Goal: Information Seeking & Learning: Learn about a topic

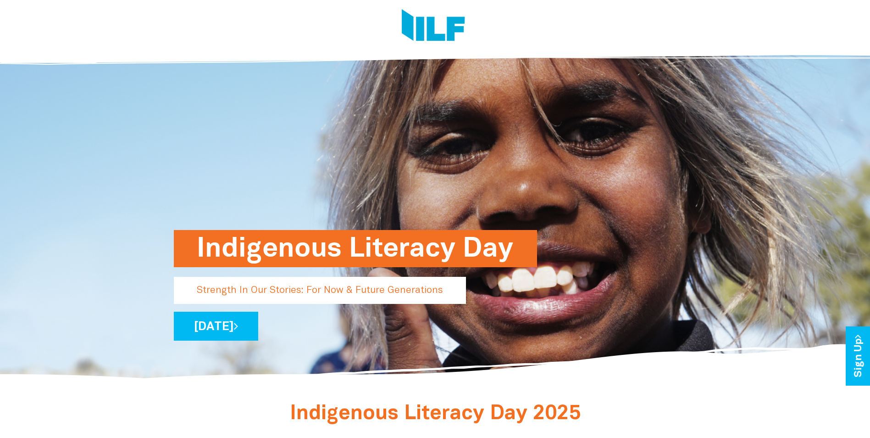
scroll to position [183, 0]
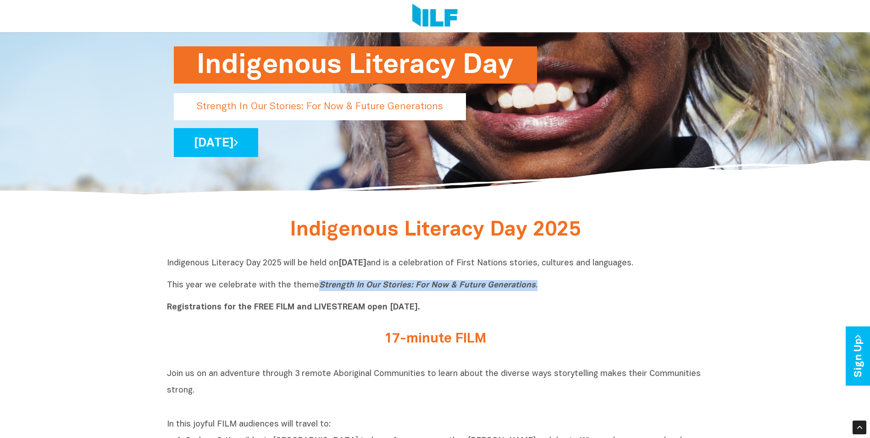
drag, startPoint x: 317, startPoint y: 288, endPoint x: 531, endPoint y: 286, distance: 214.2
click at [531, 286] on p "Indigenous Literacy Day 2025 will be held [DATE][DATE] and is a celebration of …" at bounding box center [435, 285] width 537 height 55
copy p "Strength In Our Stories: For Now & Future Generations ."
click at [346, 323] on div "Indigenous Literacy Day 2025 will be held [DATE][DATE] and is a celebration of …" at bounding box center [435, 287] width 537 height 73
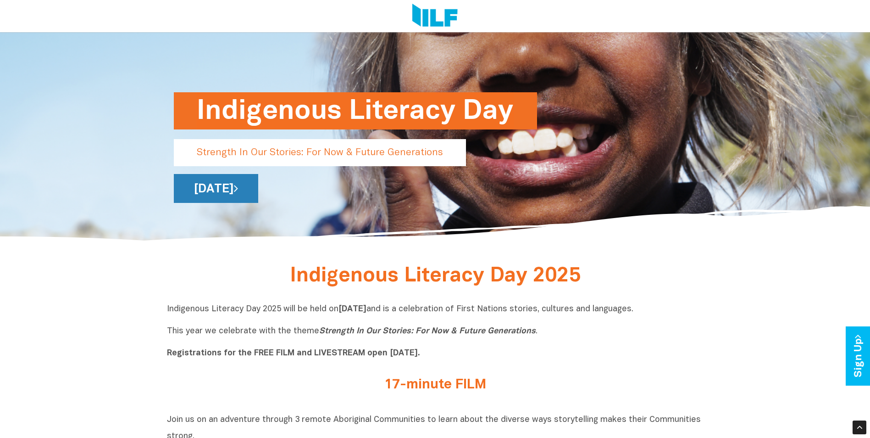
click at [258, 187] on link "[DATE]" at bounding box center [216, 188] width 84 height 29
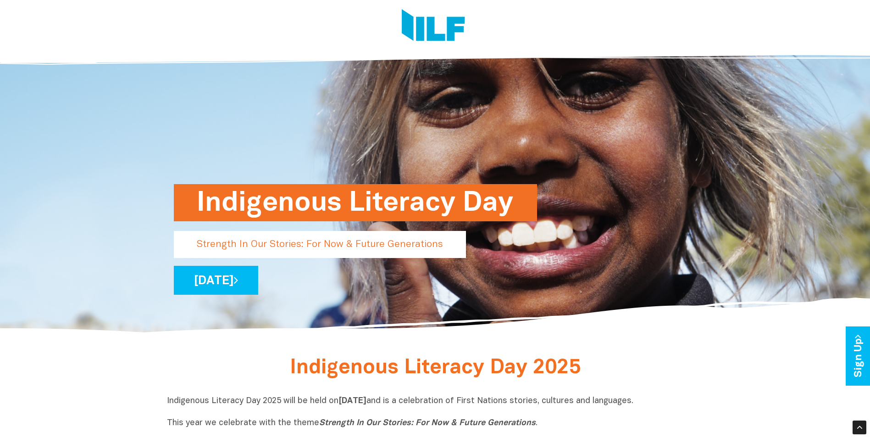
scroll to position [0, 0]
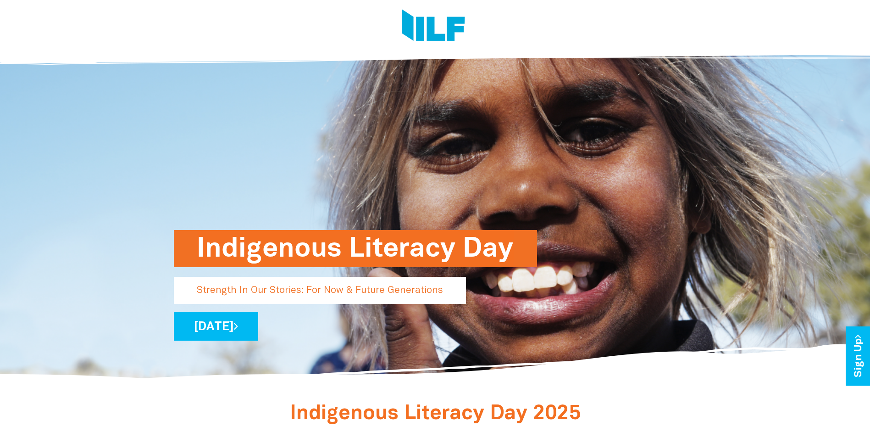
click at [442, 24] on img at bounding box center [433, 26] width 63 height 34
